Goal: Task Accomplishment & Management: Manage account settings

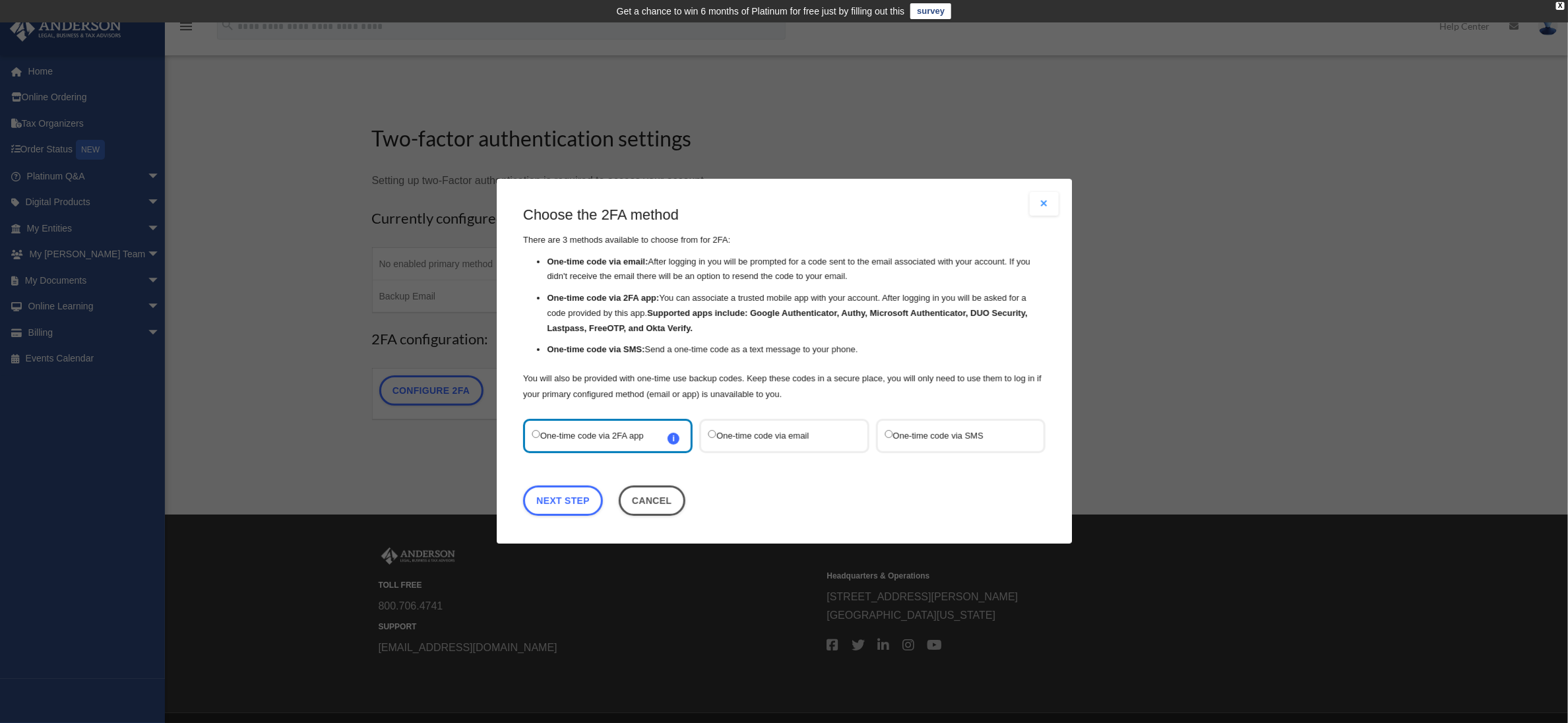
click at [1040, 206] on button "Close modal" at bounding box center [1045, 203] width 29 height 24
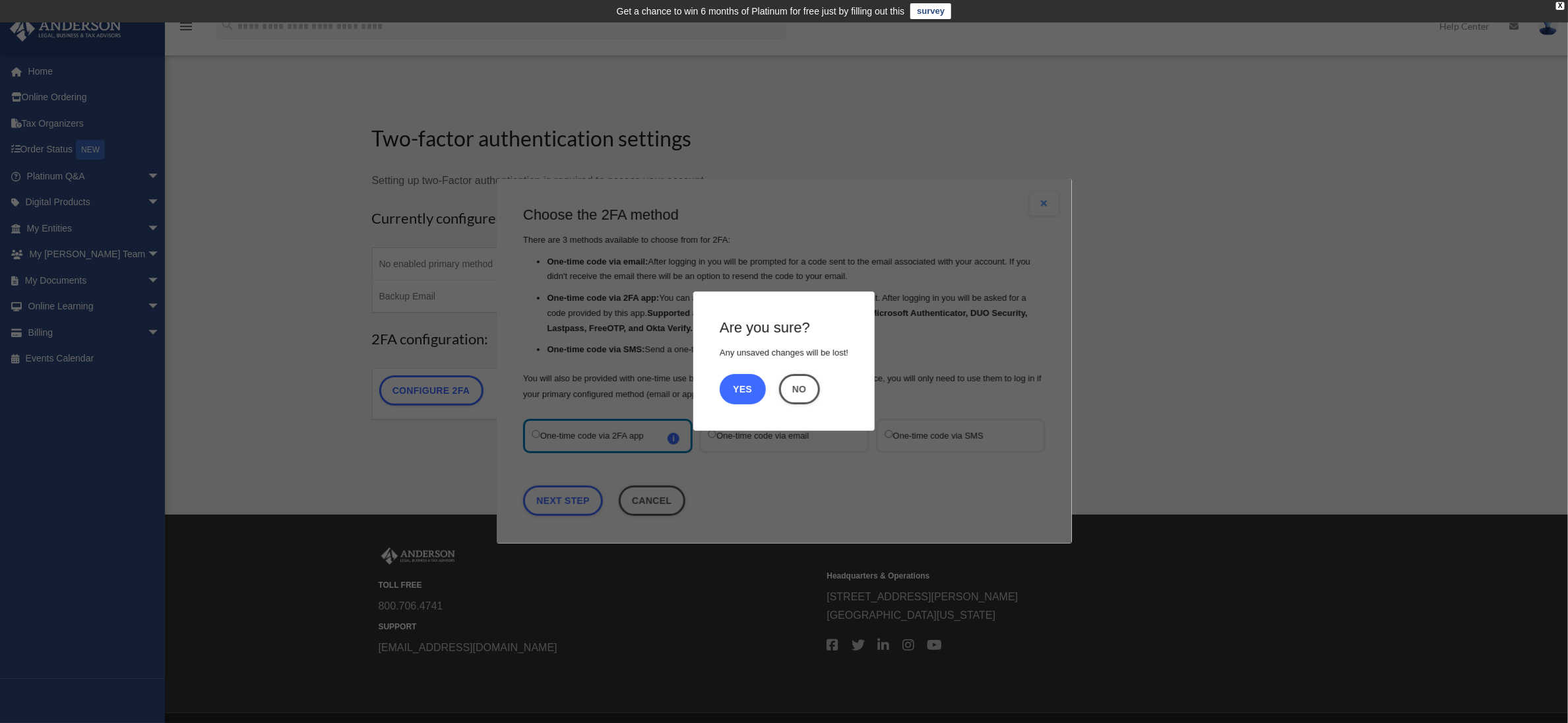
click at [760, 394] on button "Yes" at bounding box center [743, 388] width 47 height 30
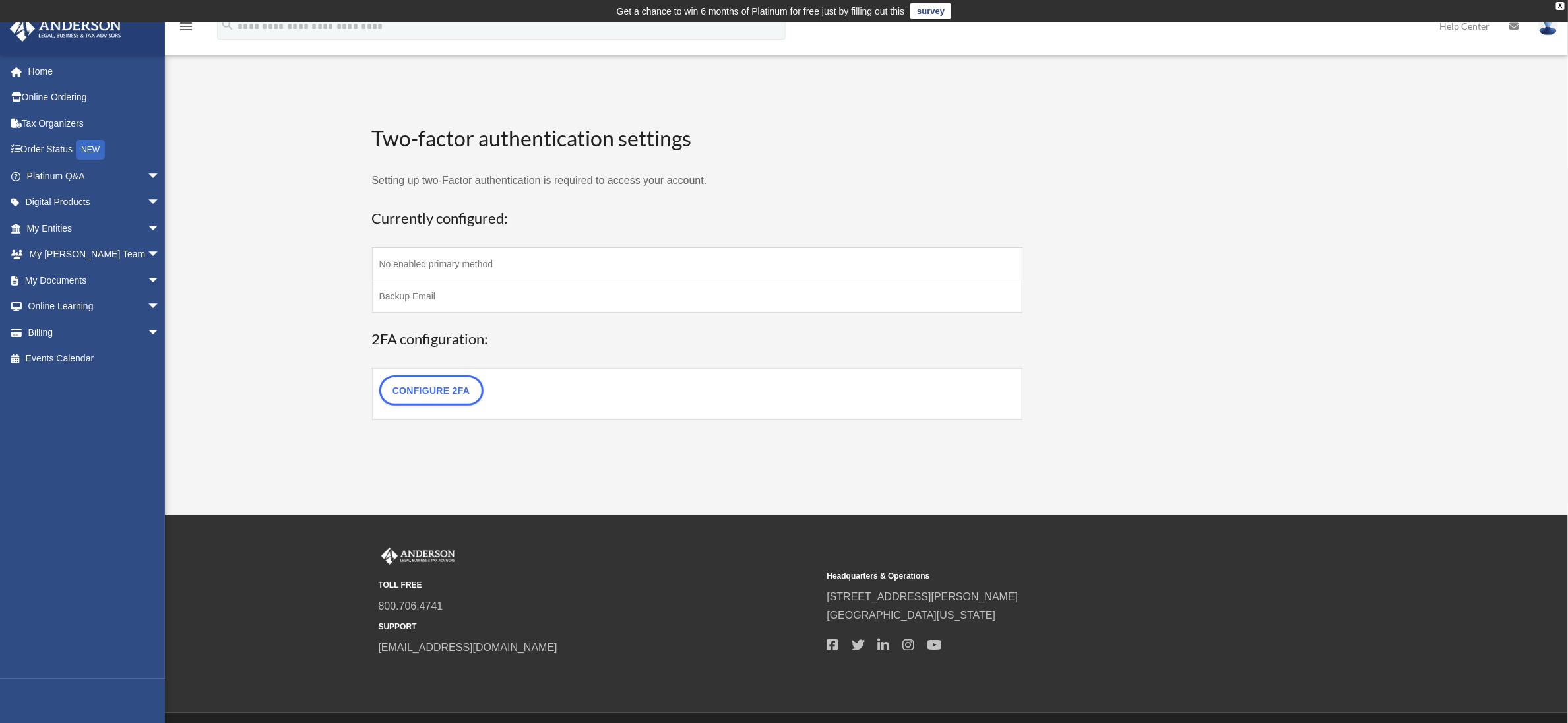
click at [483, 271] on td "No enabled primary method" at bounding box center [697, 264] width 651 height 33
click at [40, 72] on link "Home" at bounding box center [94, 71] width 171 height 26
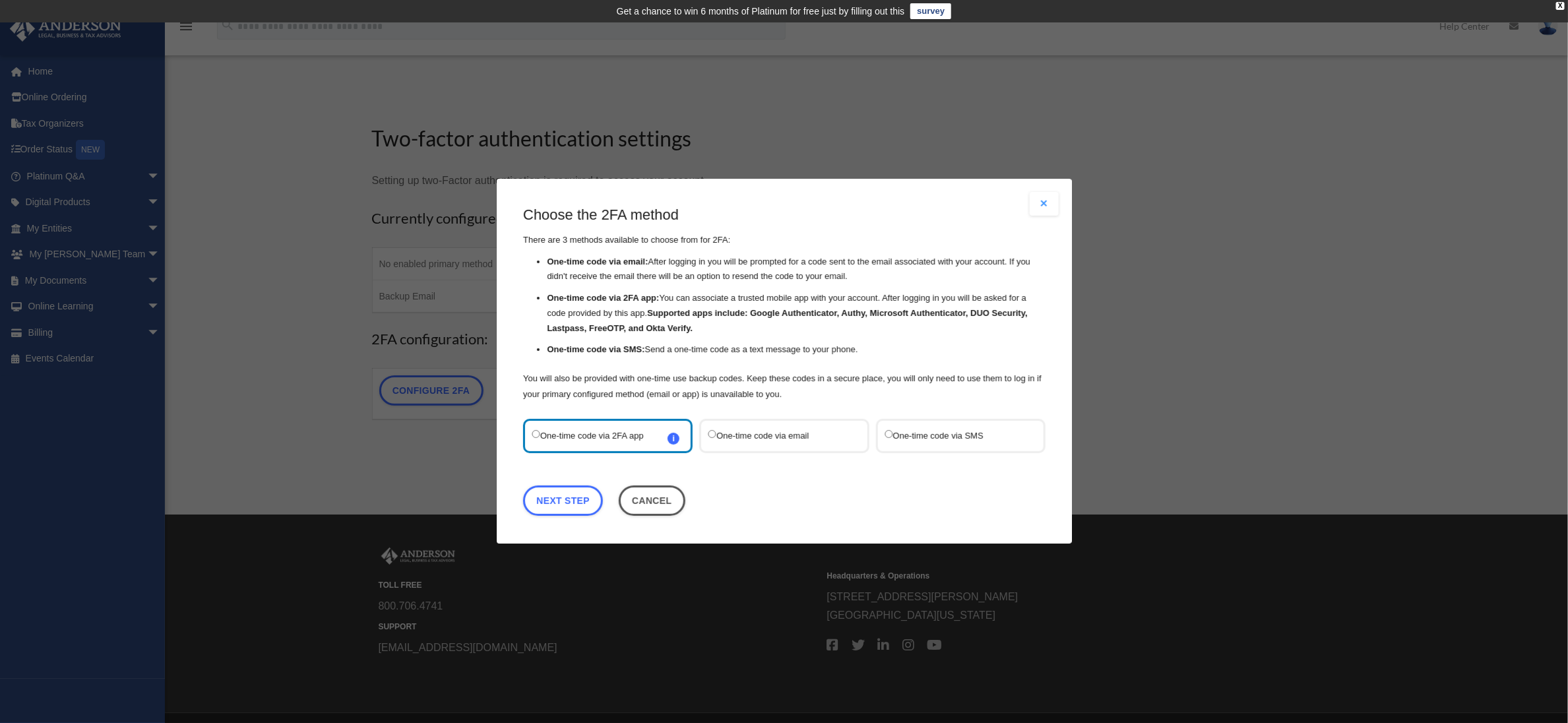
click at [755, 434] on label "One-time code via email" at bounding box center [777, 437] width 140 height 18
click at [920, 442] on label "One-time code via SMS" at bounding box center [953, 437] width 140 height 18
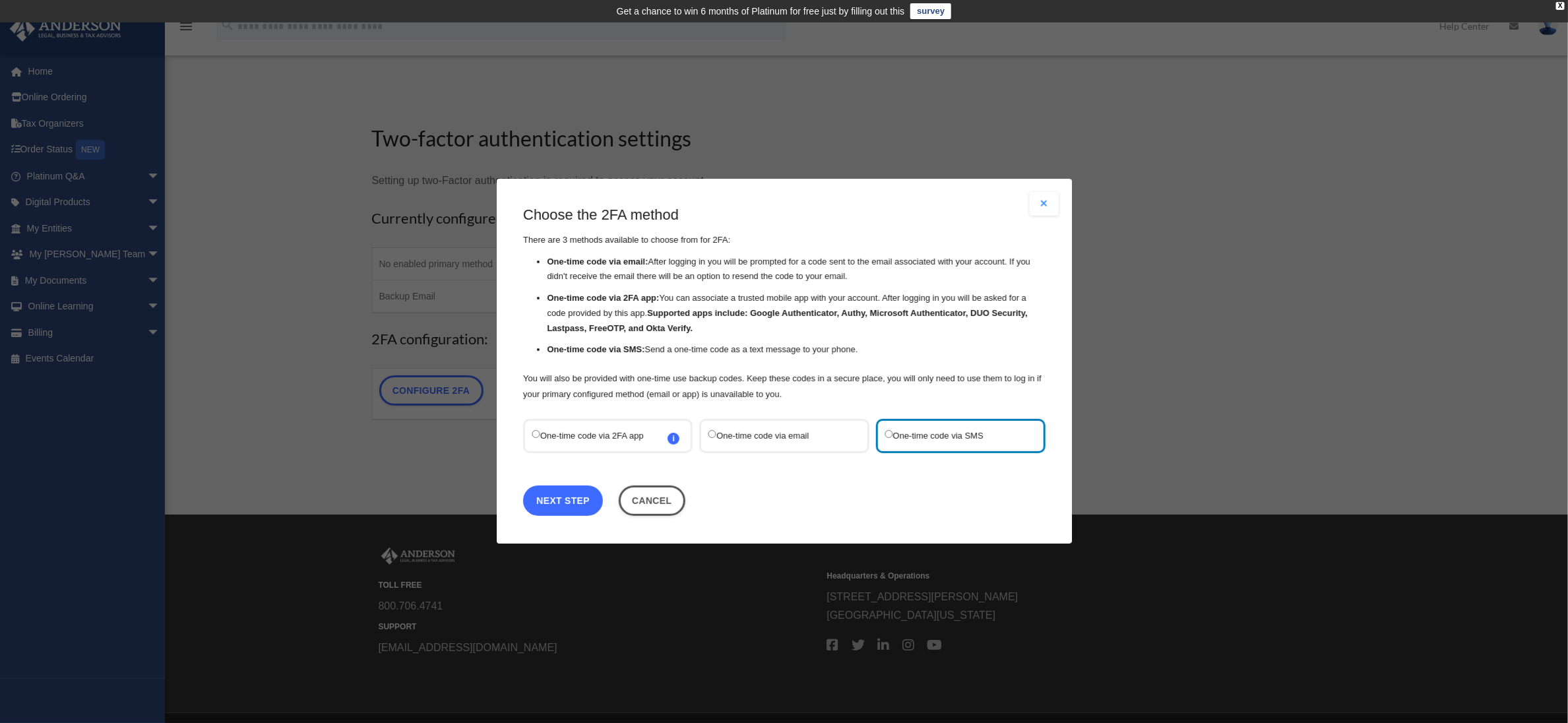
click at [569, 499] on link "Next Step" at bounding box center [563, 501] width 80 height 30
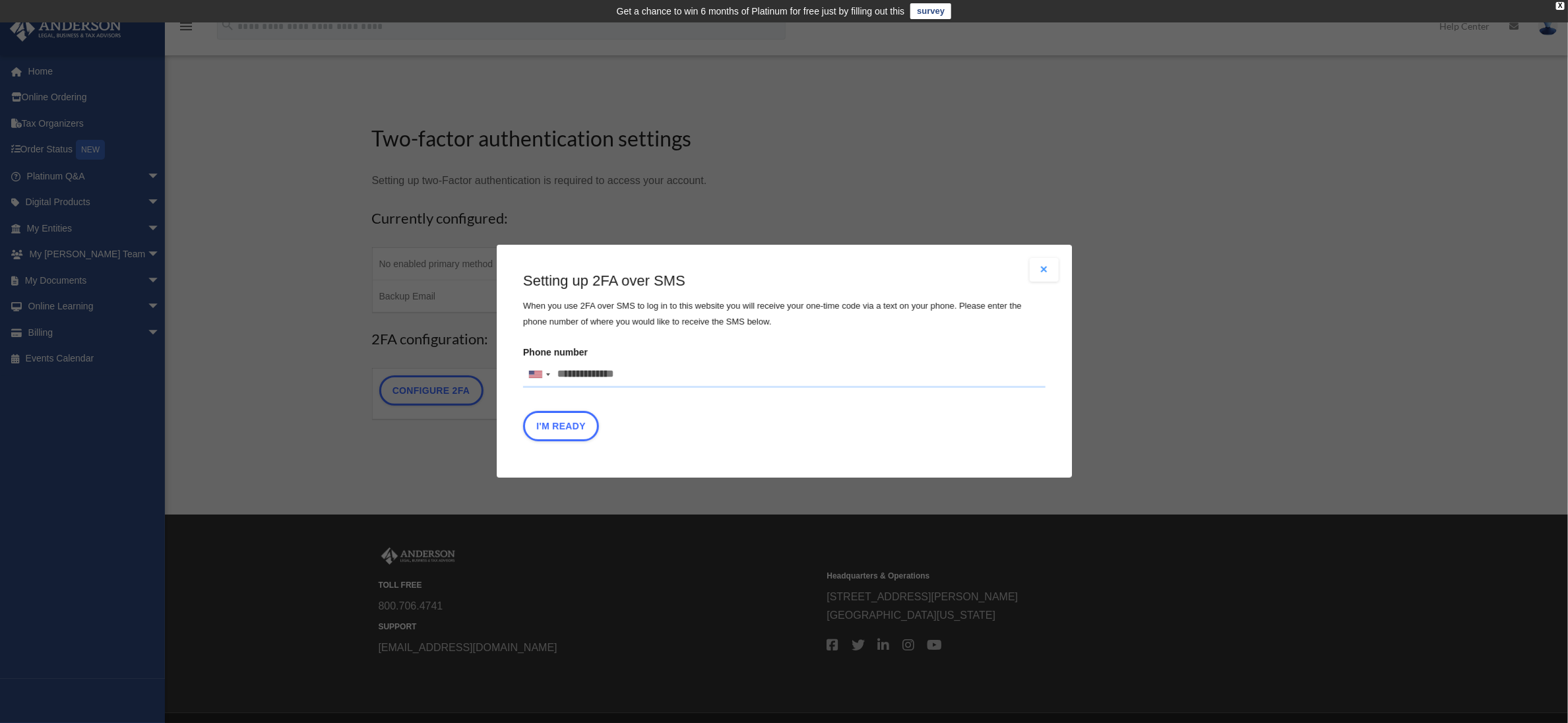
click at [620, 380] on input "Phone number United States +1 United Kingdom +44 Afghanistan (‫افغانستان‬‎) +93…" at bounding box center [784, 375] width 522 height 26
type input "**********"
click at [582, 424] on button "I'm Ready" at bounding box center [561, 426] width 76 height 30
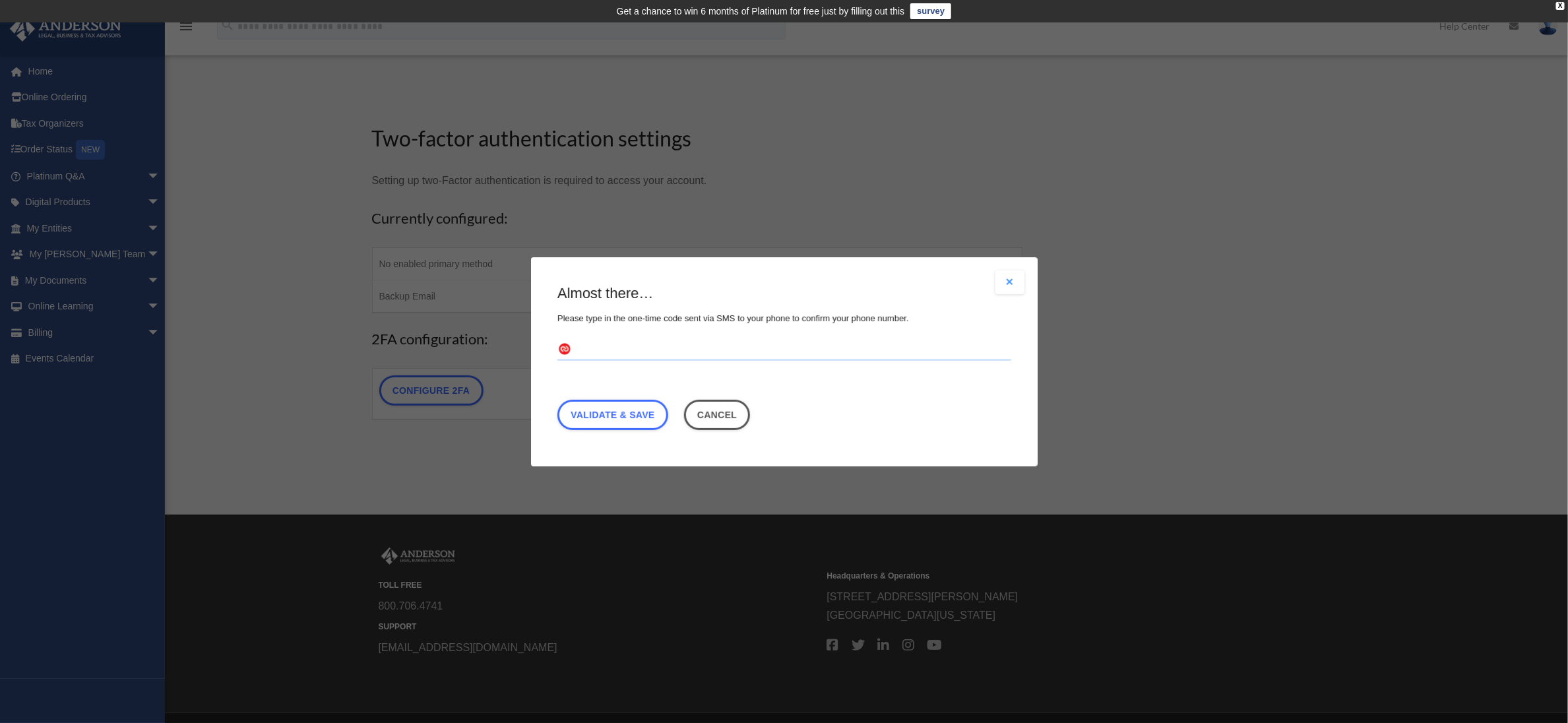
click at [669, 344] on input "text" at bounding box center [784, 349] width 454 height 21
type input "******"
click at [646, 432] on div "Almost there… Please type in the one-time code sent via SMS to your phone to co…" at bounding box center [784, 361] width 454 height 153
click at [645, 428] on link "Validate & Save" at bounding box center [613, 414] width 111 height 30
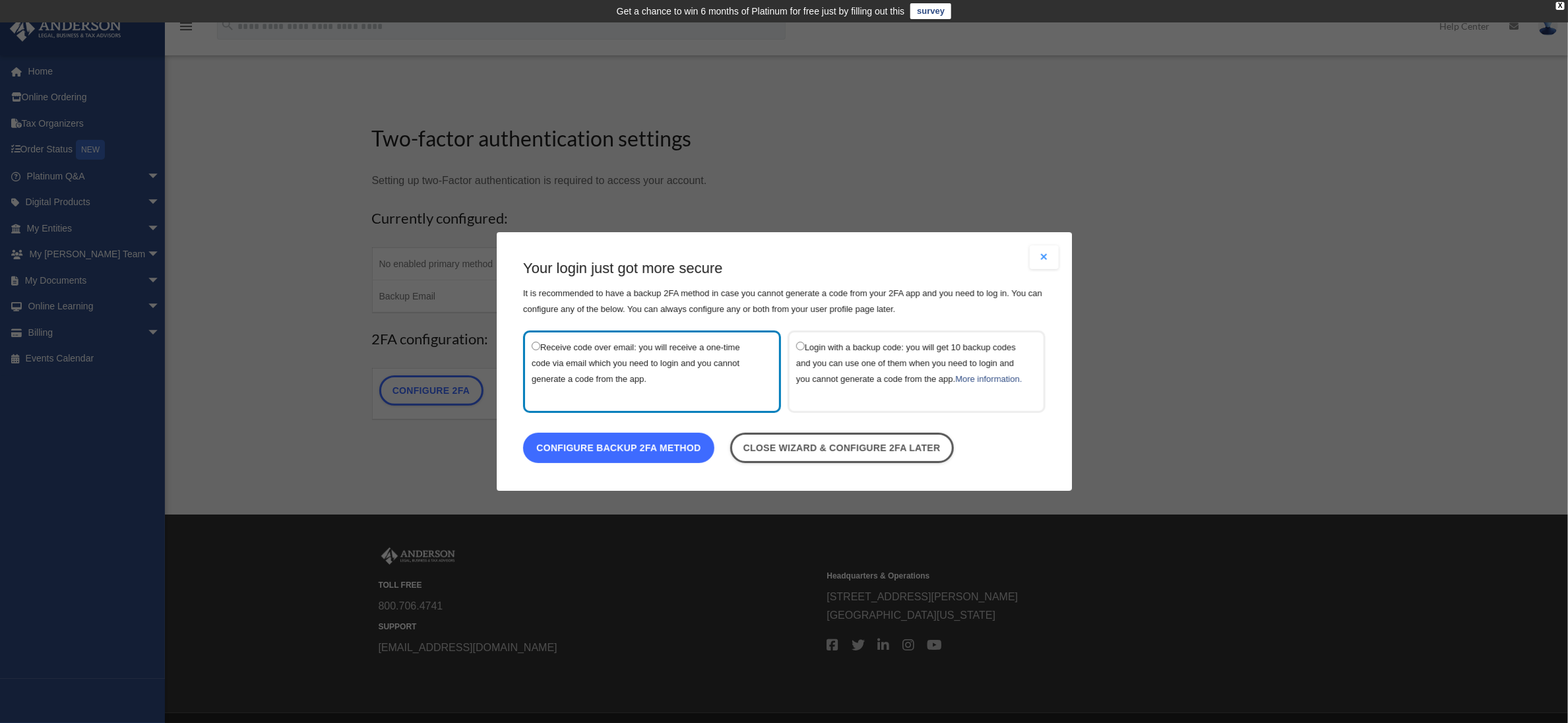
click at [690, 459] on link "Configure backup 2FA method" at bounding box center [619, 447] width 191 height 30
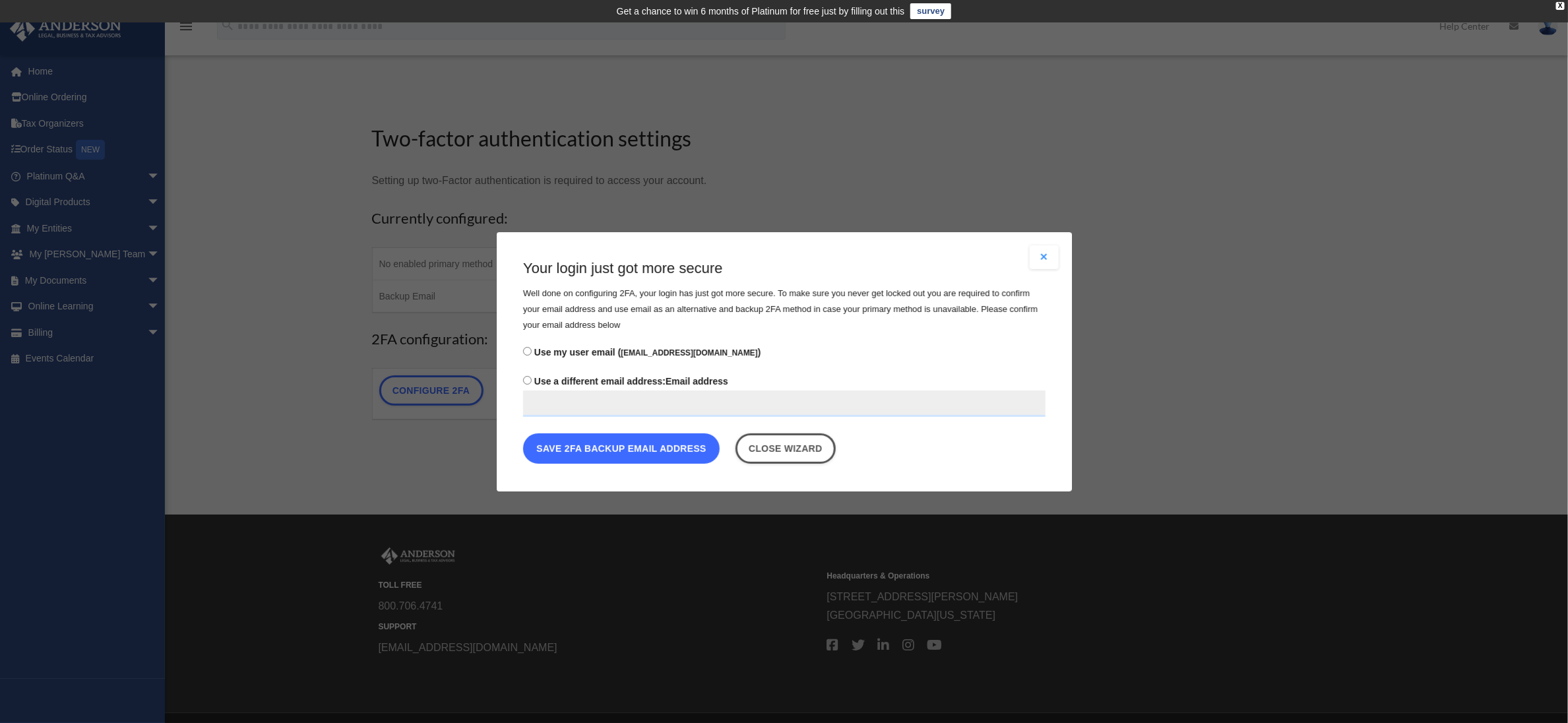
click at [590, 443] on button "Save 2FA backup email address" at bounding box center [621, 447] width 197 height 30
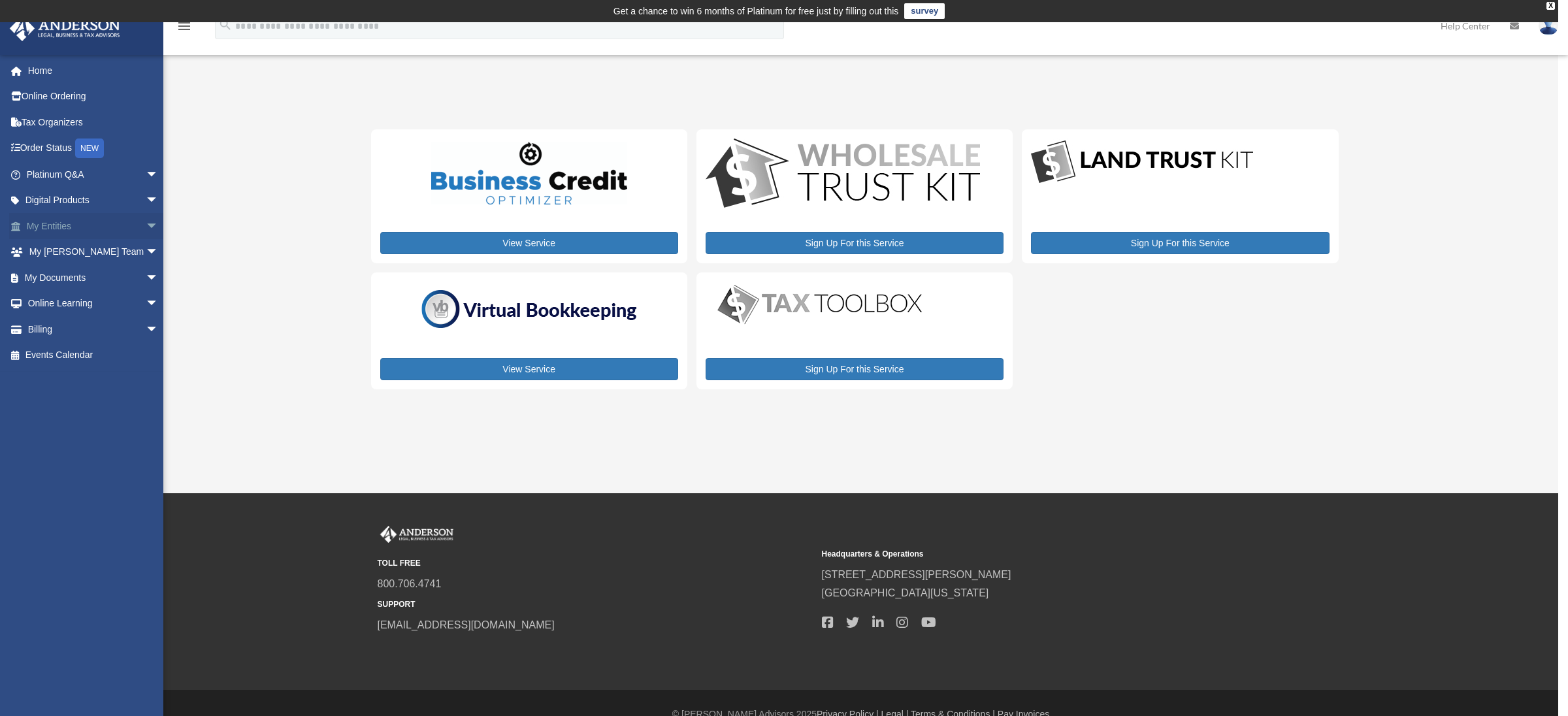
click at [51, 226] on link "My Entities arrow_drop_down" at bounding box center [93, 225] width 169 height 26
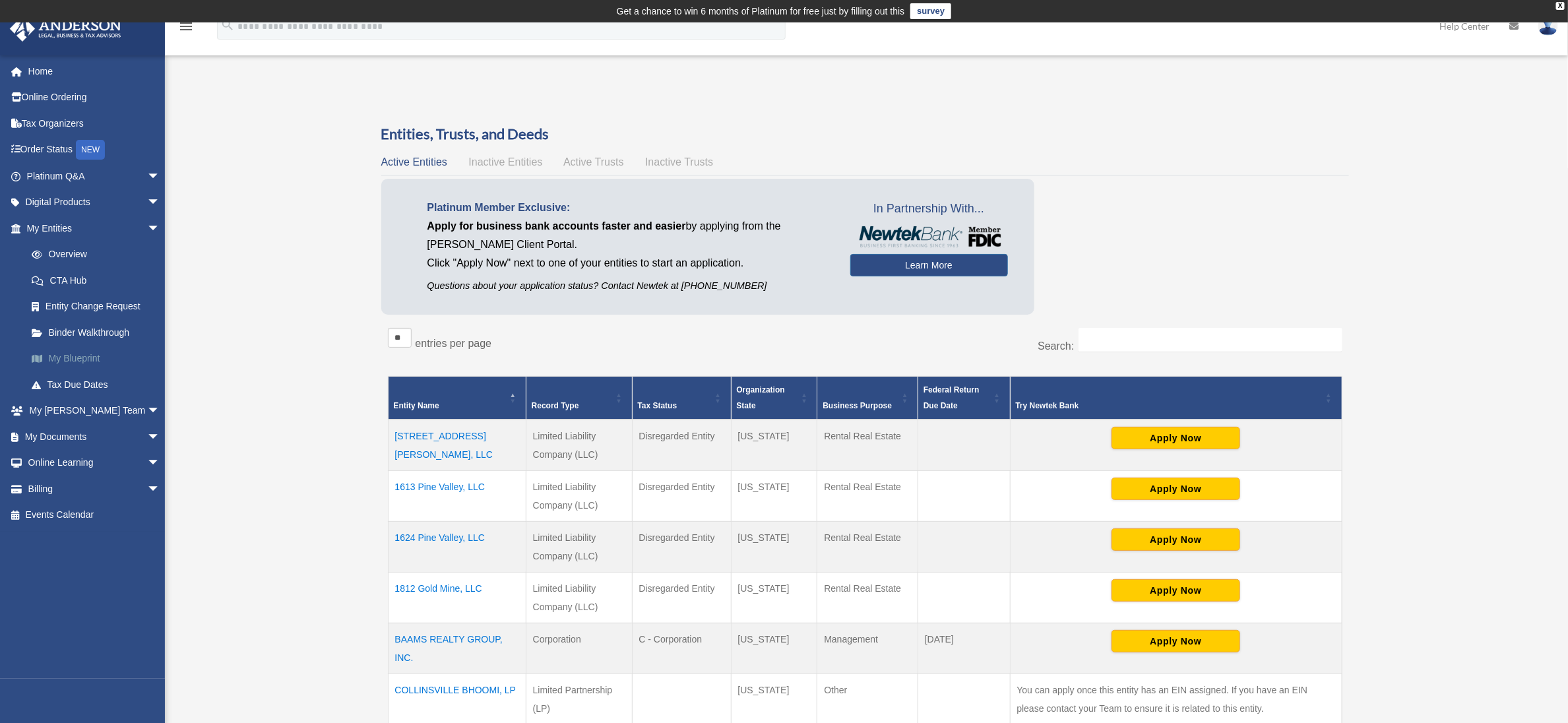
click at [71, 356] on link "My Blueprint" at bounding box center [100, 359] width 162 height 26
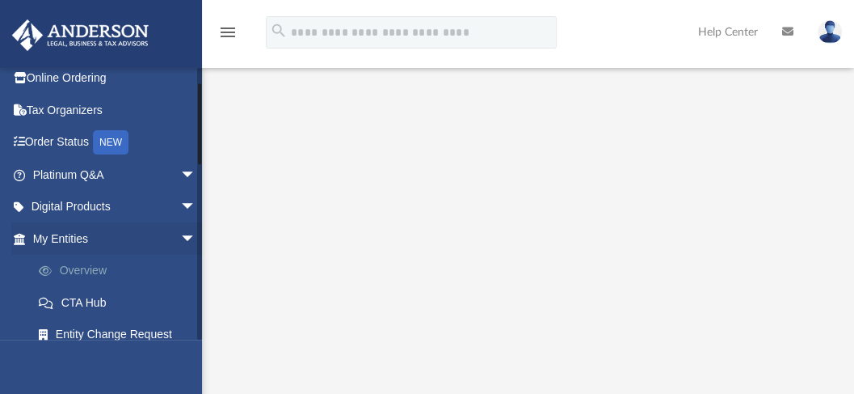
scroll to position [107, 0]
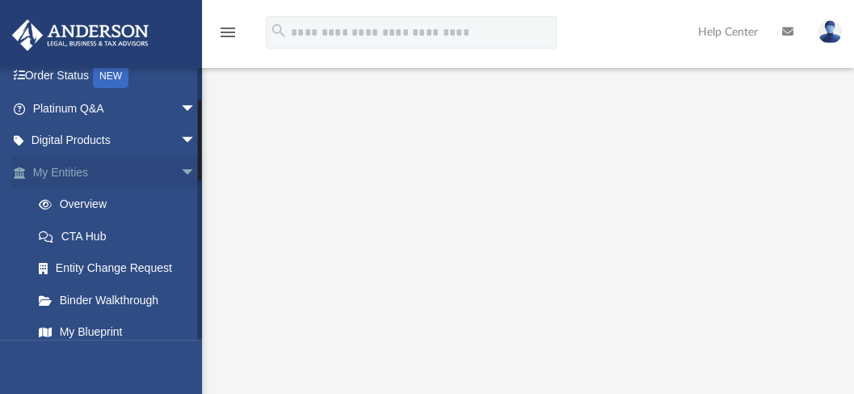
click at [84, 172] on link "My Entities arrow_drop_down" at bounding box center [115, 172] width 209 height 32
click at [62, 171] on link "My Entities arrow_drop_down" at bounding box center [115, 172] width 209 height 32
click at [71, 166] on link "My Entities arrow_drop_down" at bounding box center [115, 172] width 209 height 32
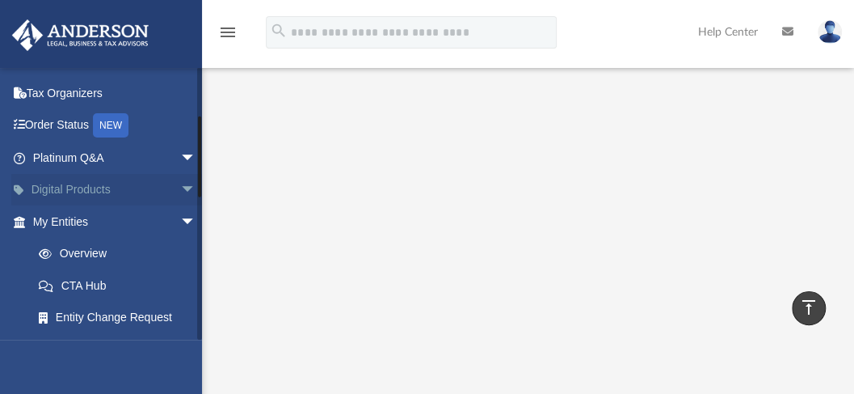
scroll to position [162, 0]
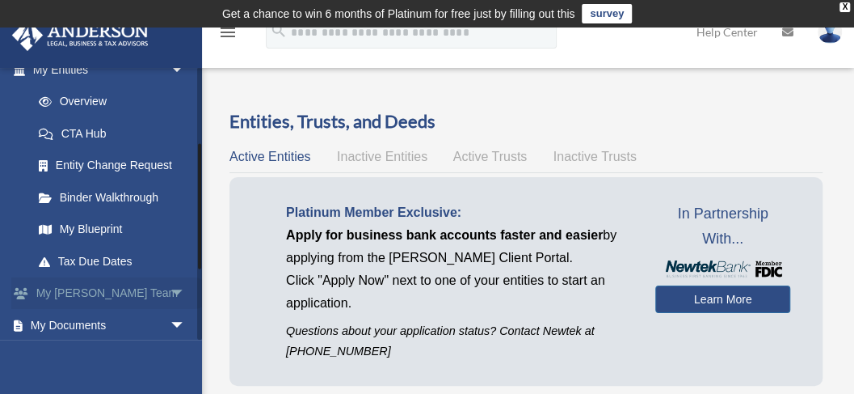
scroll to position [269, 0]
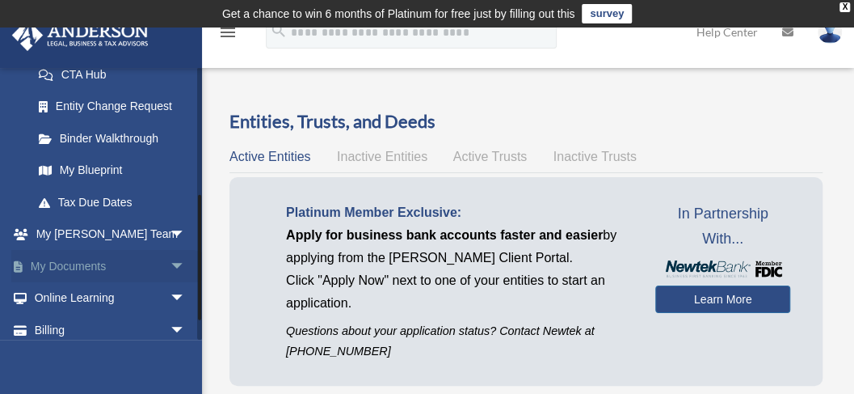
click at [170, 263] on span "arrow_drop_down" at bounding box center [186, 266] width 32 height 33
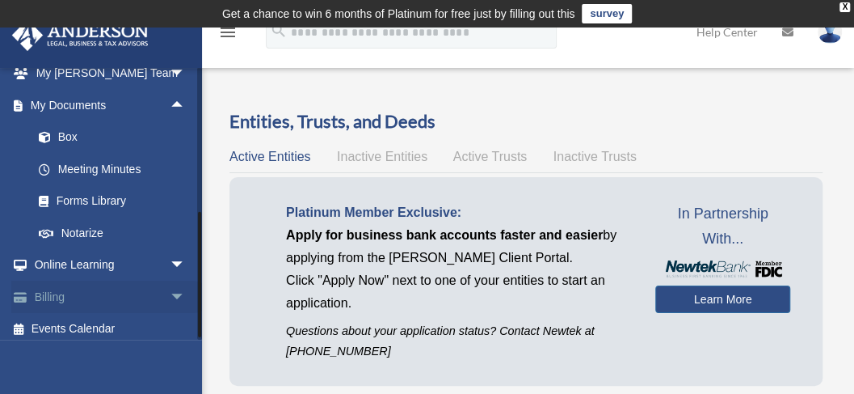
scroll to position [431, 0]
click at [71, 289] on link "Billing arrow_drop_down" at bounding box center [110, 296] width 199 height 32
click at [170, 292] on span "arrow_drop_down" at bounding box center [186, 296] width 32 height 33
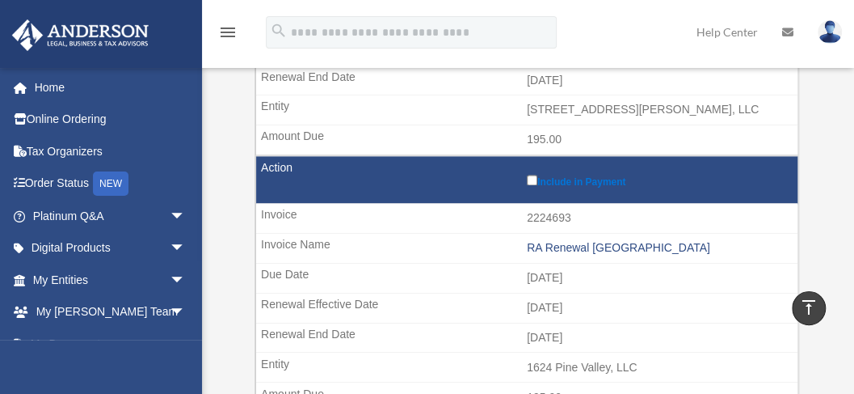
scroll to position [916, 0]
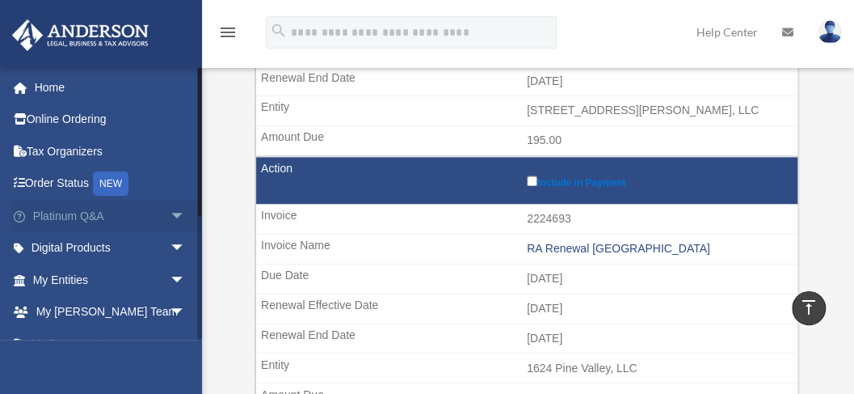
click at [172, 215] on span "arrow_drop_down" at bounding box center [186, 216] width 32 height 33
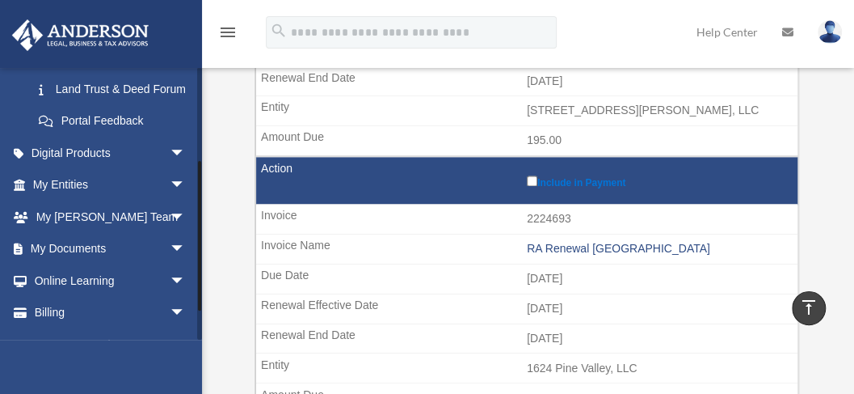
scroll to position [431, 0]
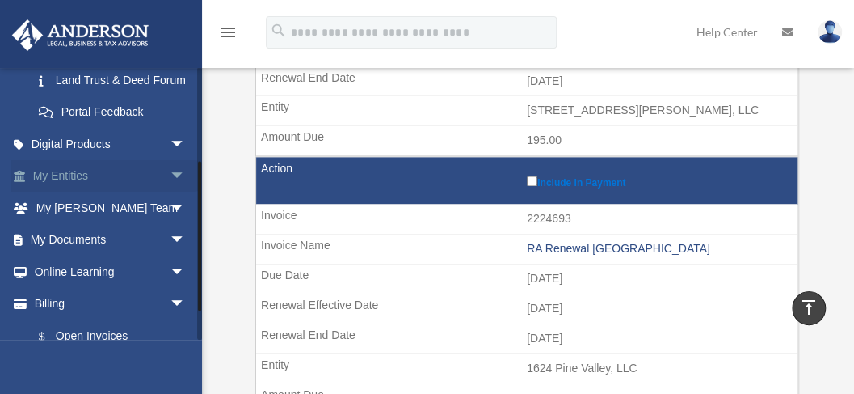
click at [172, 193] on span "arrow_drop_down" at bounding box center [186, 176] width 32 height 33
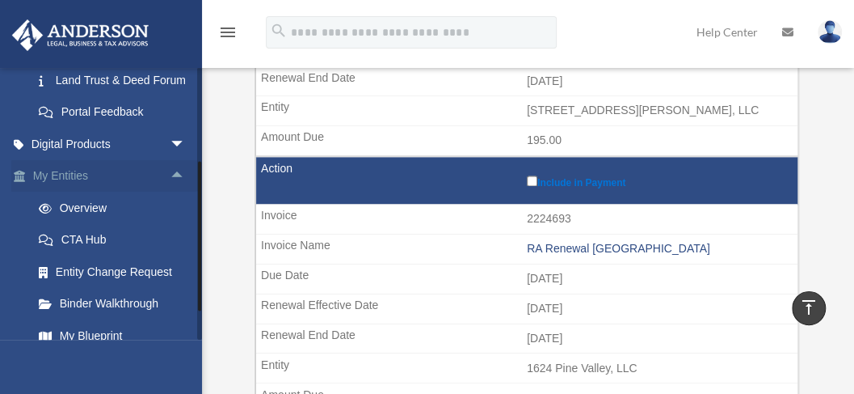
click at [78, 192] on link "My Entities arrow_drop_up" at bounding box center [110, 176] width 199 height 32
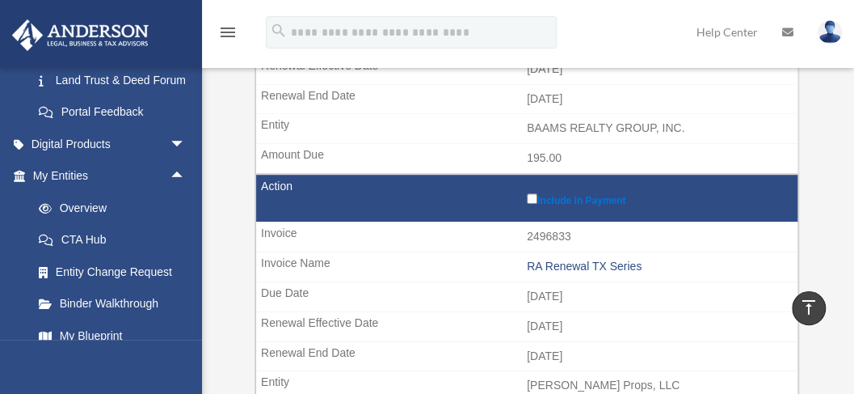
scroll to position [377, 0]
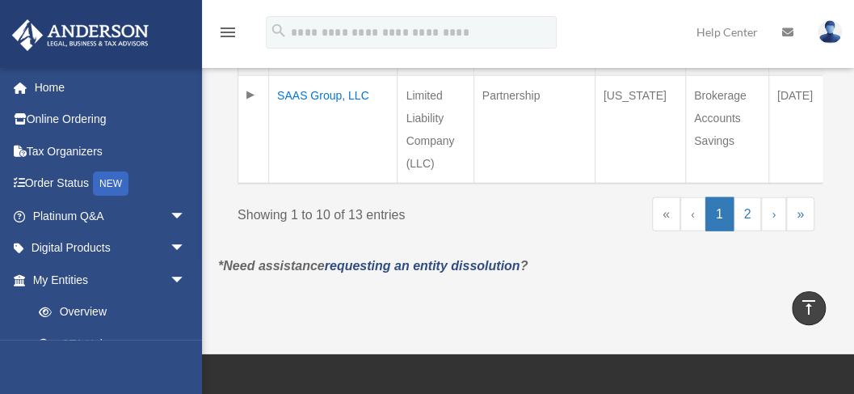
scroll to position [1401, 0]
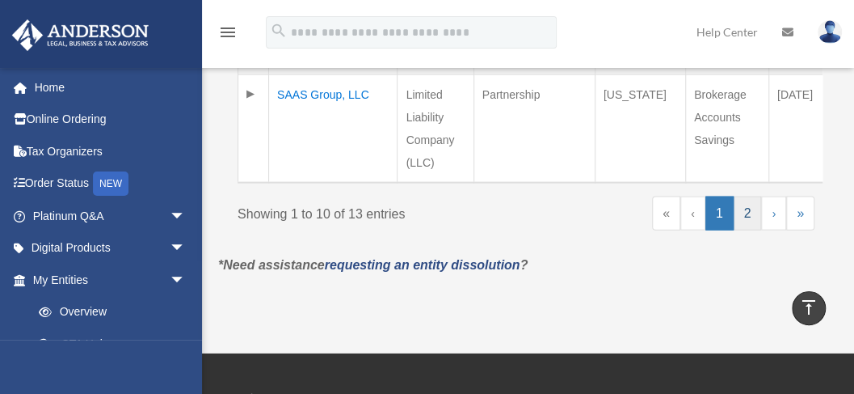
click at [748, 220] on link "2" at bounding box center [748, 213] width 28 height 34
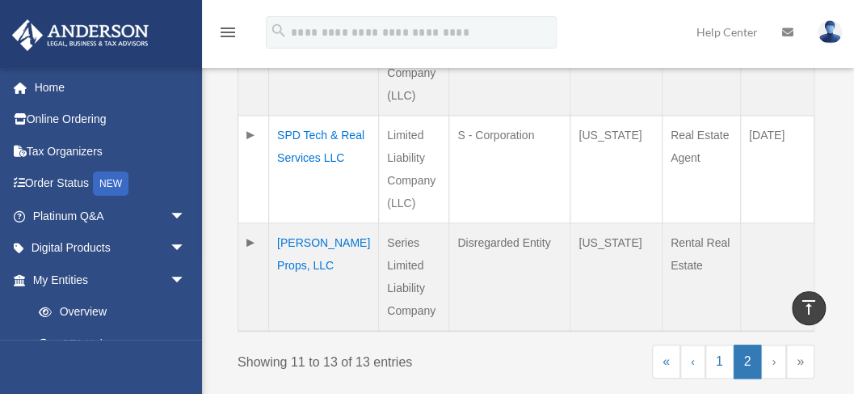
scroll to position [766, 0]
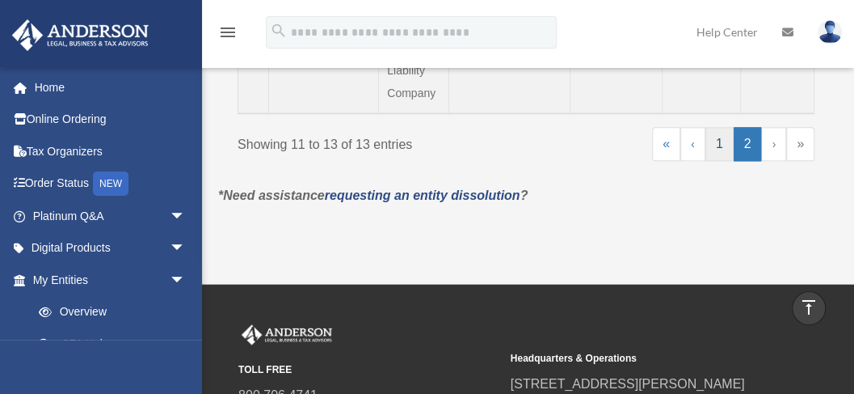
click at [721, 145] on link "1" at bounding box center [720, 144] width 28 height 34
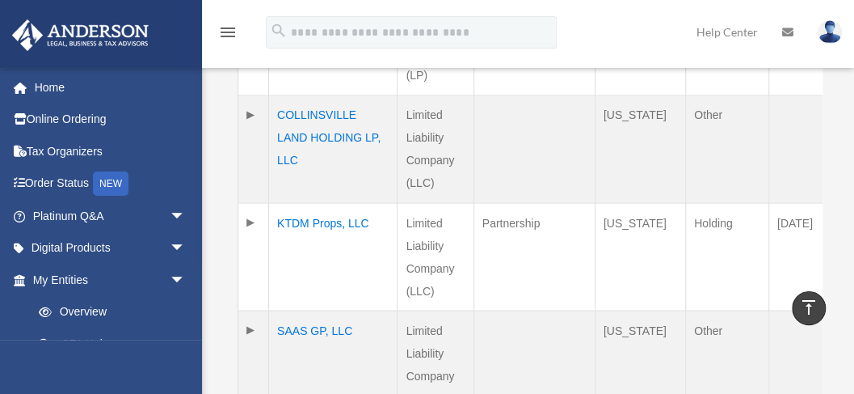
scroll to position [1148, 0]
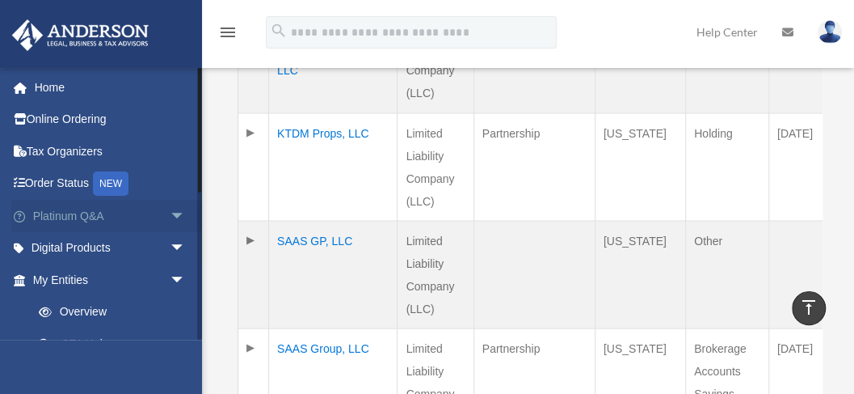
click at [170, 215] on span "arrow_drop_down" at bounding box center [186, 216] width 32 height 33
click at [170, 213] on span "arrow_drop_up" at bounding box center [186, 216] width 32 height 33
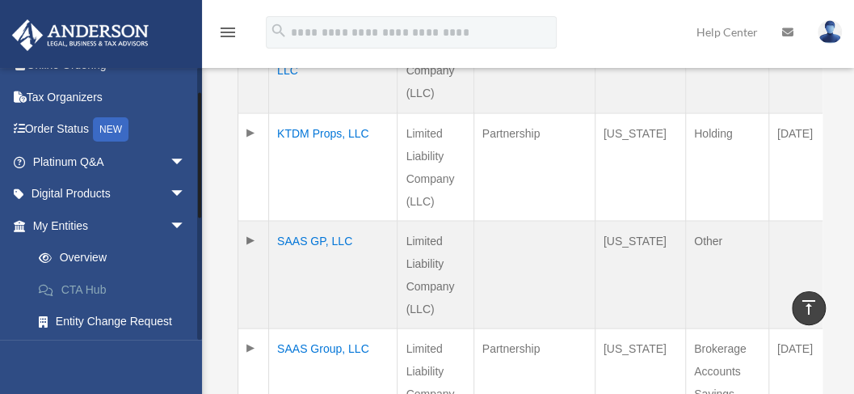
scroll to position [53, 0]
click at [172, 158] on span "arrow_drop_down" at bounding box center [186, 162] width 32 height 33
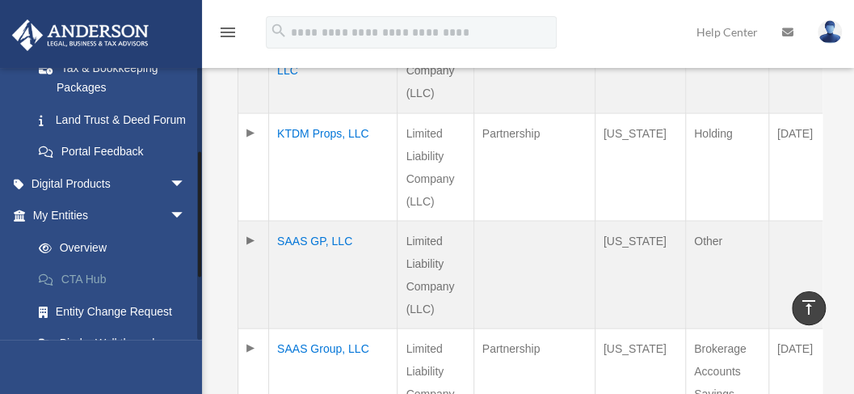
scroll to position [377, 0]
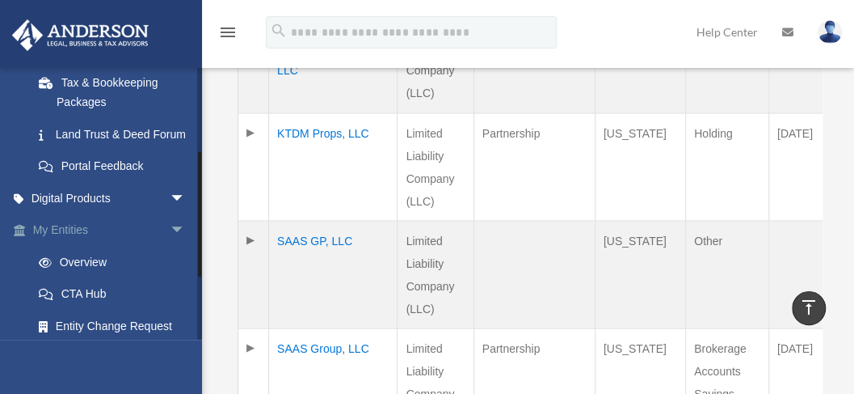
click at [170, 244] on span "arrow_drop_down" at bounding box center [186, 230] width 32 height 33
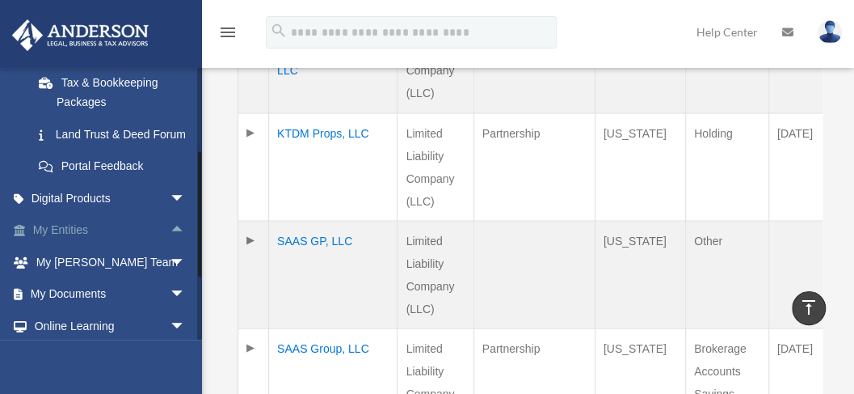
click at [170, 247] on span "arrow_drop_up" at bounding box center [186, 230] width 32 height 33
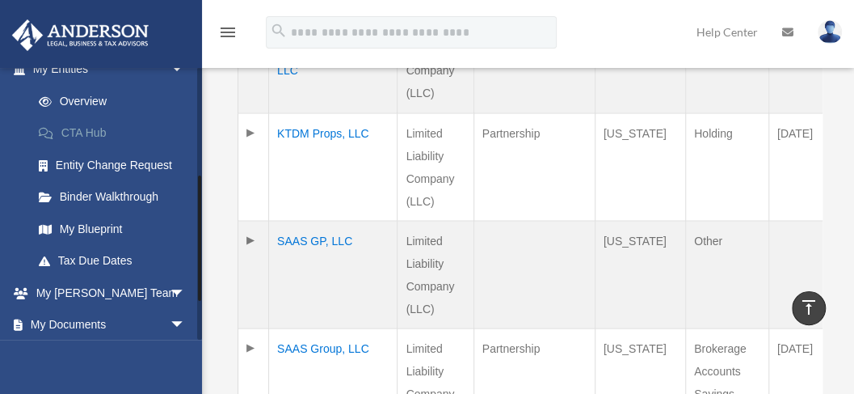
scroll to position [538, 0]
click at [110, 244] on link "My Blueprint" at bounding box center [117, 228] width 188 height 32
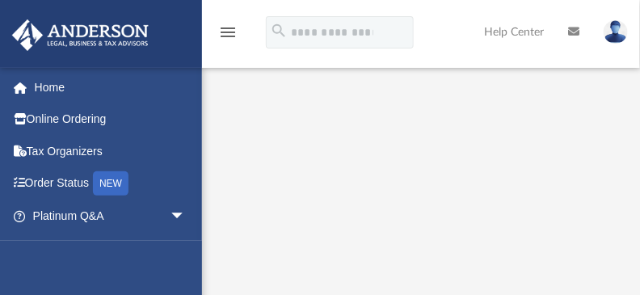
scroll to position [283, 0]
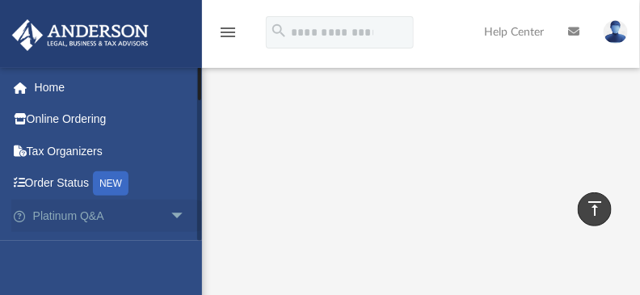
click at [170, 217] on span "arrow_drop_down" at bounding box center [186, 216] width 32 height 33
click at [48, 91] on link "Home" at bounding box center [110, 87] width 199 height 32
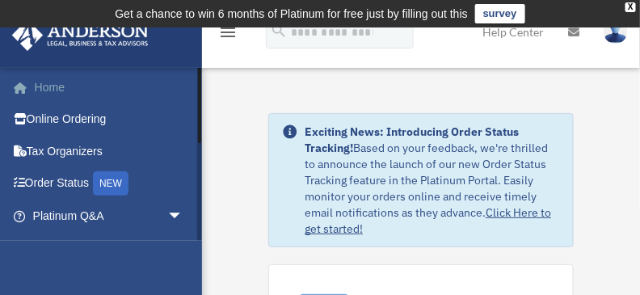
click at [50, 87] on link "Home" at bounding box center [109, 87] width 196 height 32
click at [167, 212] on span "arrow_drop_down" at bounding box center [183, 216] width 32 height 33
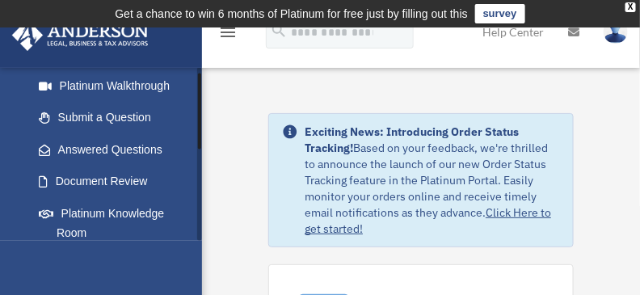
scroll to position [202, 0]
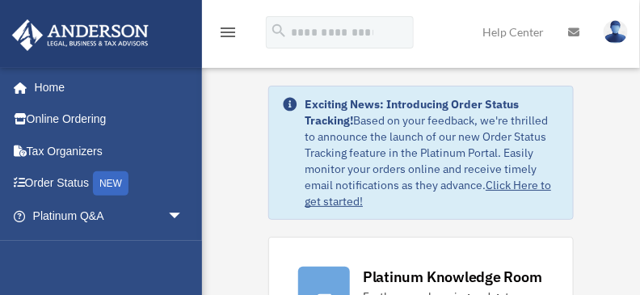
scroll to position [162, 0]
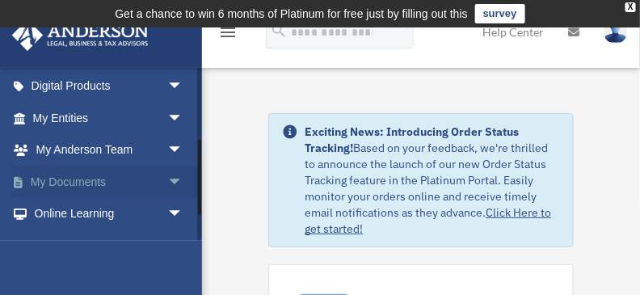
click at [168, 179] on span "arrow_drop_down" at bounding box center [183, 182] width 32 height 33
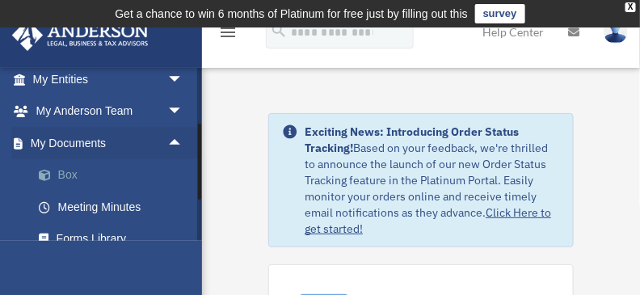
scroll to position [242, 0]
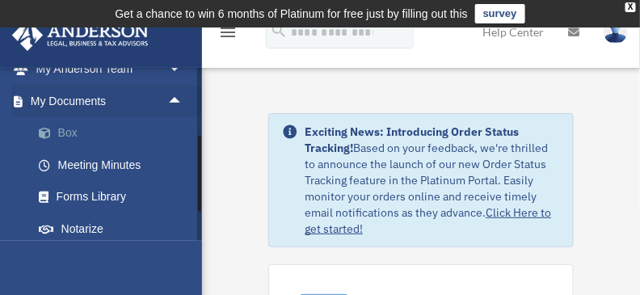
click at [61, 133] on link "Box" at bounding box center [115, 133] width 185 height 32
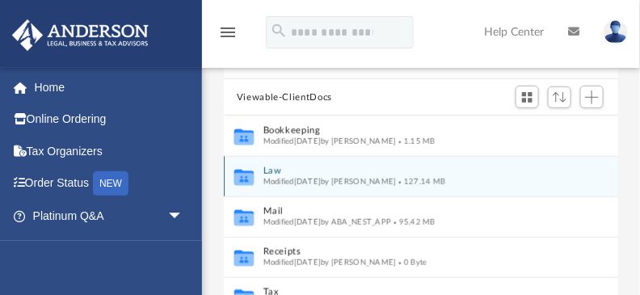
scroll to position [202, 0]
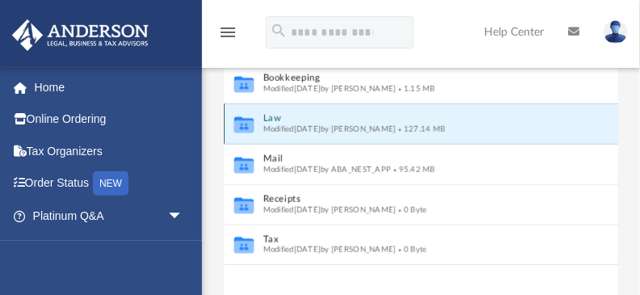
click at [265, 120] on button "Law" at bounding box center [410, 119] width 294 height 11
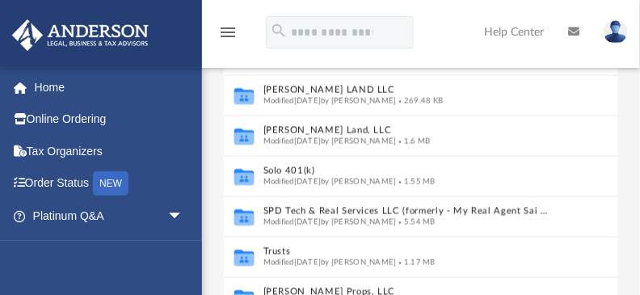
scroll to position [283, 0]
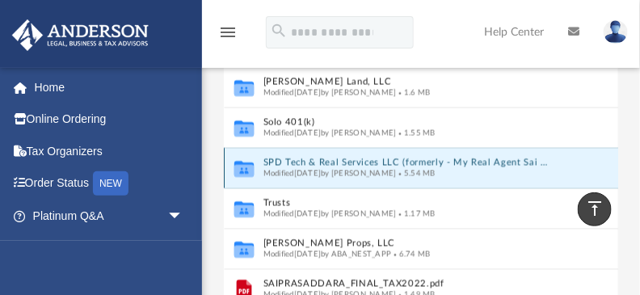
click at [347, 161] on button "SPD Tech & Real Services LLC (formerly - My Real Agent Sai LLC)" at bounding box center [407, 163] width 289 height 11
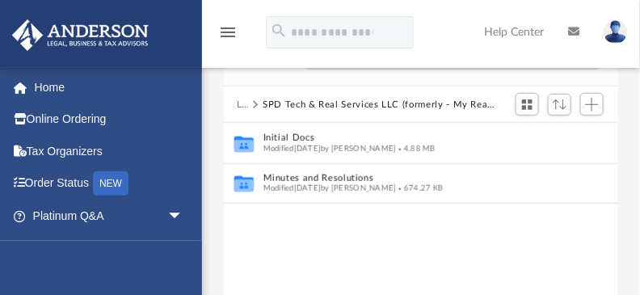
scroll to position [143, 0]
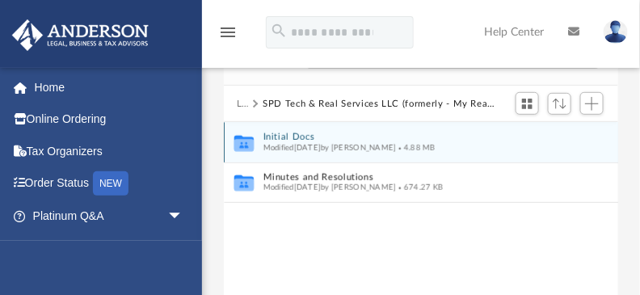
click at [295, 137] on button "Initial Docs" at bounding box center [410, 138] width 294 height 11
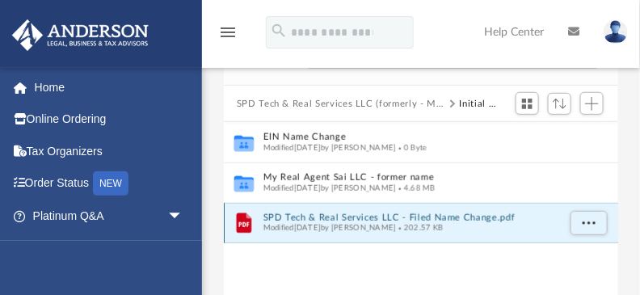
click at [348, 217] on button "SPD Tech & Real Services LLC - Filed Name Change.pdf" at bounding box center [410, 218] width 294 height 11
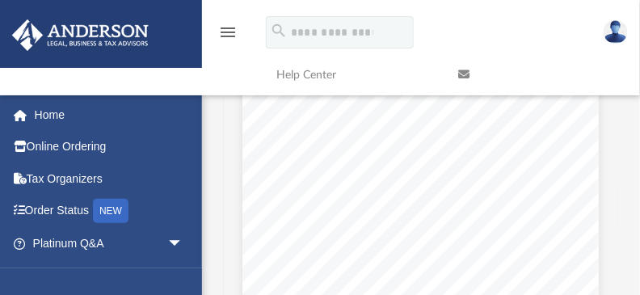
scroll to position [554, 0]
